Goal: Information Seeking & Learning: Learn about a topic

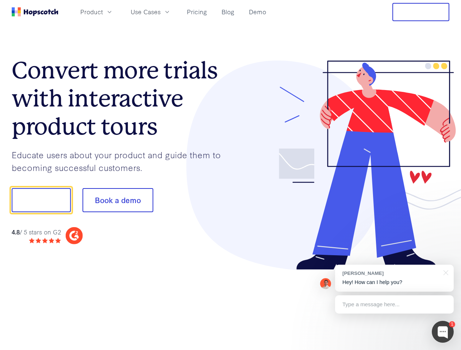
click at [231, 175] on div at bounding box center [340, 166] width 219 height 210
click at [103, 12] on span "Product" at bounding box center [91, 11] width 23 height 9
click at [161, 12] on span "Use Cases" at bounding box center [146, 11] width 30 height 9
click at [421, 12] on button "Free Trial" at bounding box center [420, 12] width 57 height 18
click at [41, 200] on button "Show me!" at bounding box center [41, 200] width 59 height 24
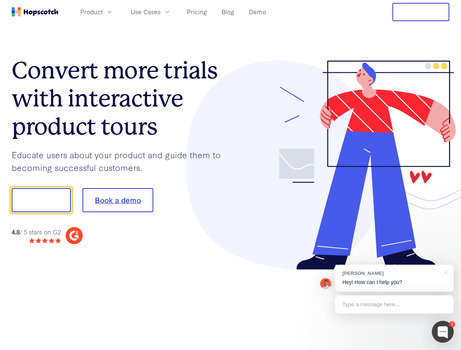
click at [118, 200] on button "Book a demo" at bounding box center [117, 200] width 71 height 24
click at [443, 332] on div at bounding box center [443, 332] width 22 height 22
click at [394, 278] on div "[PERSON_NAME] Hey! How can I help you?" at bounding box center [394, 278] width 119 height 27
click at [444, 272] on div at bounding box center [385, 199] width 137 height 243
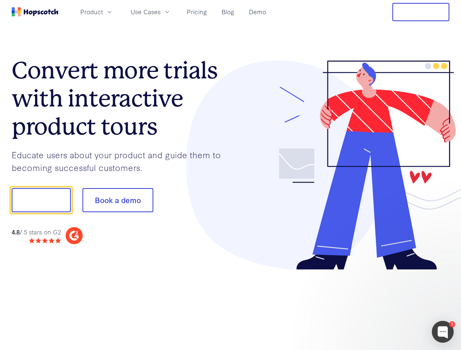
click at [394, 305] on div at bounding box center [385, 199] width 137 height 243
